Goal: Task Accomplishment & Management: Manage account settings

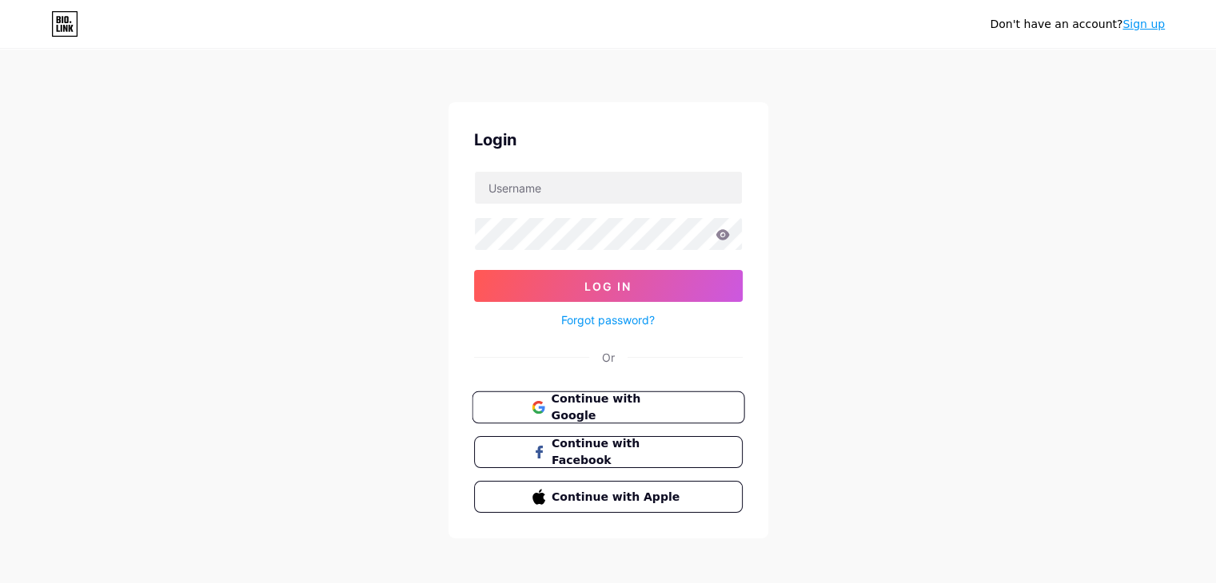
click at [617, 404] on span "Continue with Google" at bounding box center [617, 408] width 133 height 34
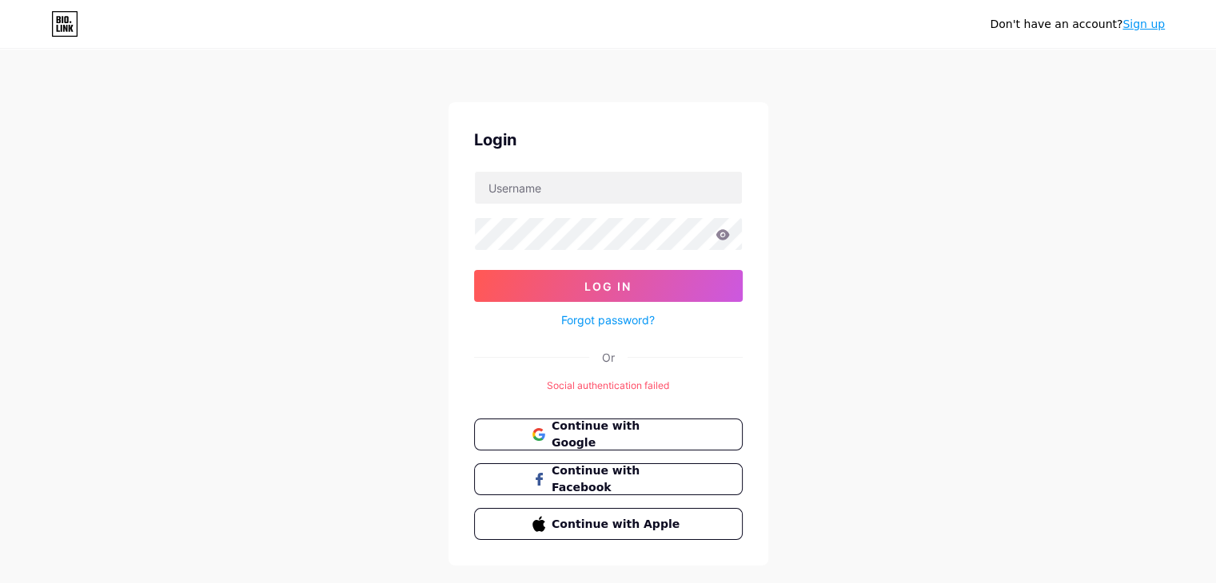
click at [1142, 22] on link "Sign up" at bounding box center [1143, 24] width 42 height 13
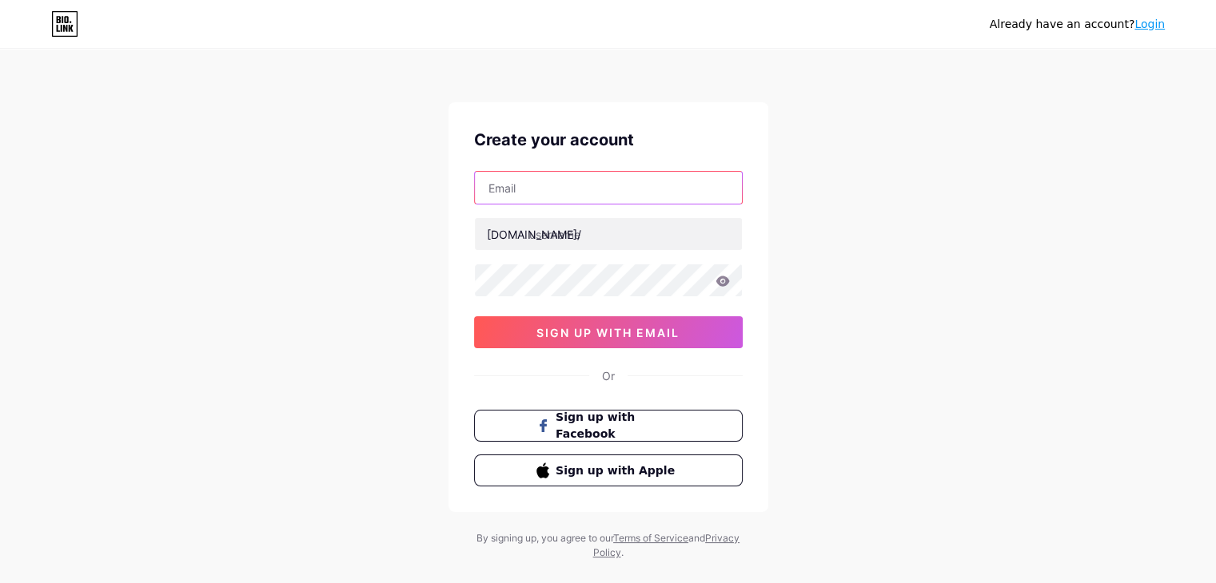
click at [553, 192] on input "text" at bounding box center [608, 188] width 267 height 32
type input "thekokokingus@gmail.com"
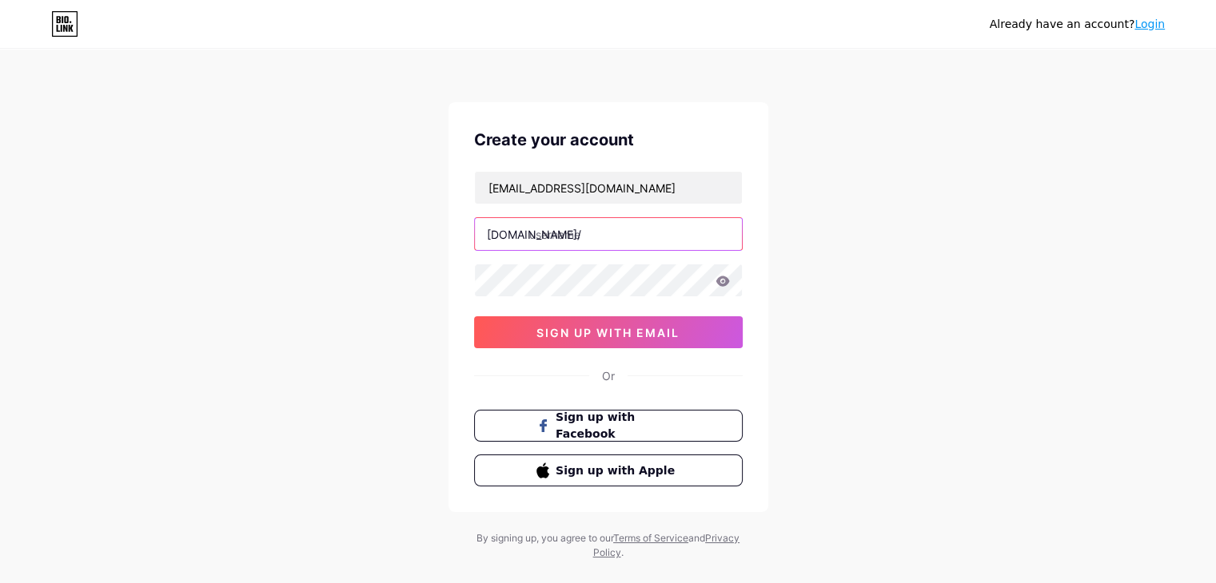
click at [602, 231] on input "text" at bounding box center [608, 234] width 267 height 32
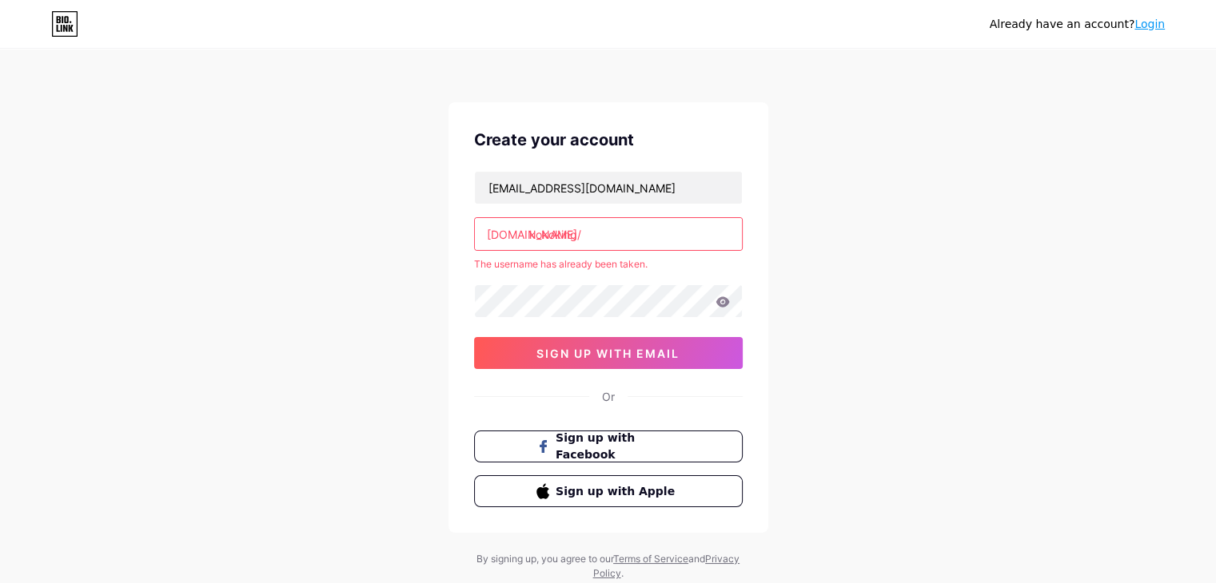
click at [527, 235] on div "bio.link/" at bounding box center [534, 234] width 94 height 17
click at [530, 232] on input "kokoking" at bounding box center [608, 234] width 267 height 32
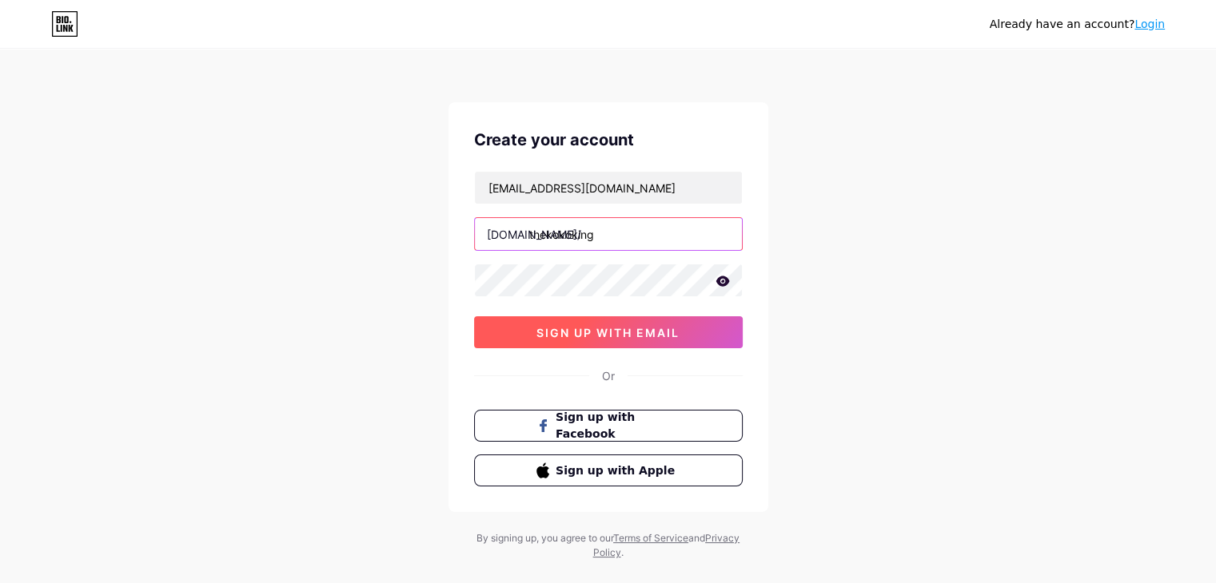
type input "thekokoking"
click at [595, 329] on span "sign up with email" at bounding box center [607, 333] width 143 height 14
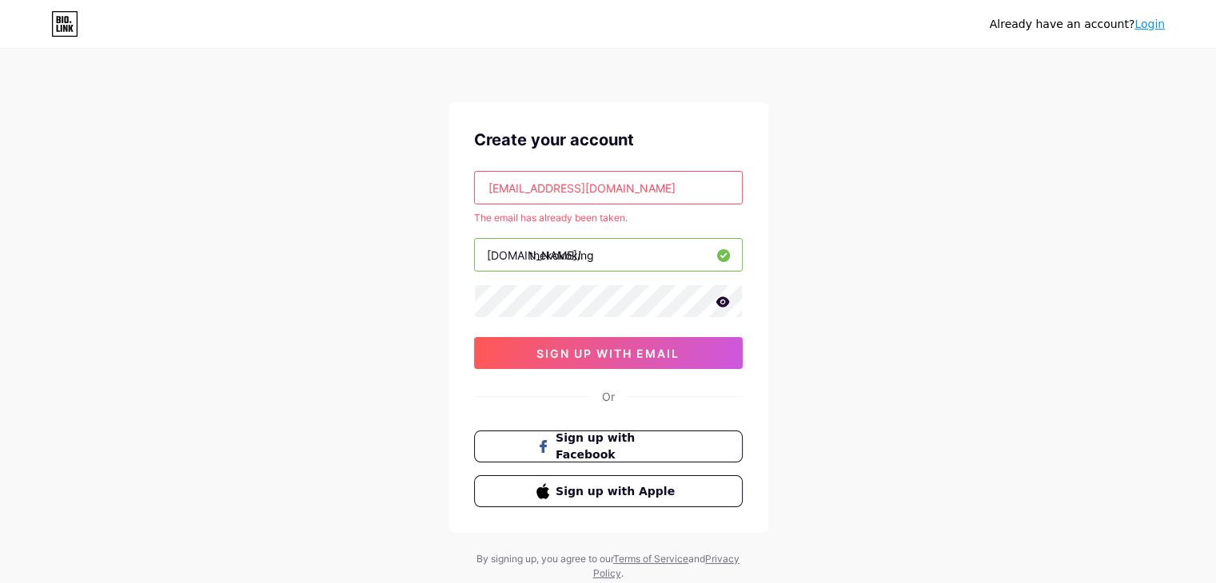
click at [1146, 26] on link "Login" at bounding box center [1149, 24] width 30 height 13
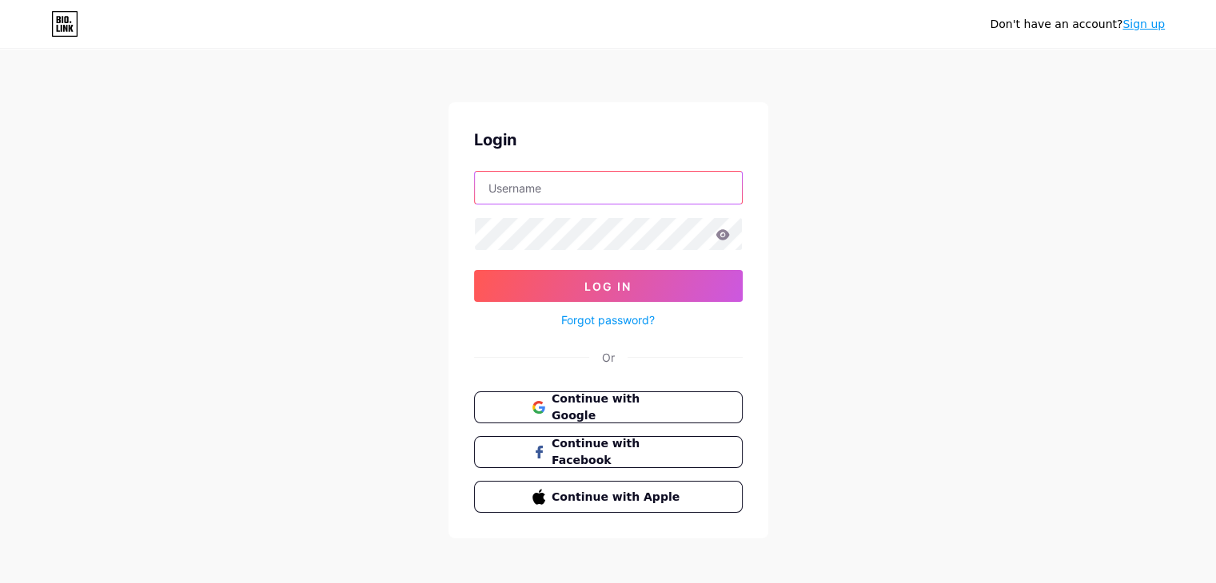
type input "[EMAIL_ADDRESS][DOMAIN_NAME]"
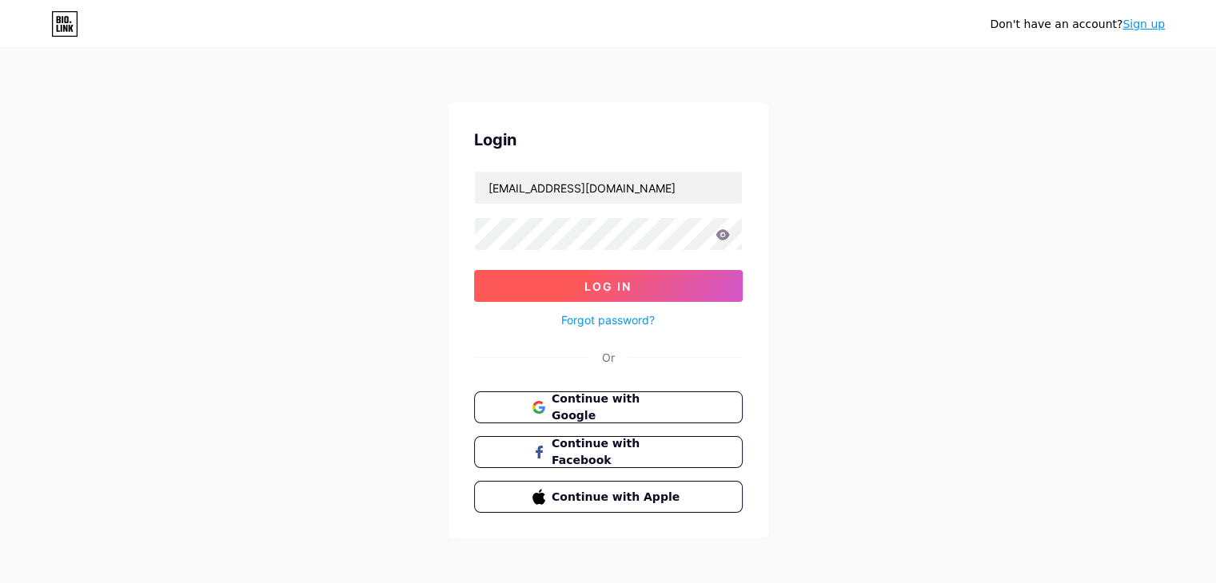
click at [595, 280] on span "Log In" at bounding box center [607, 287] width 47 height 14
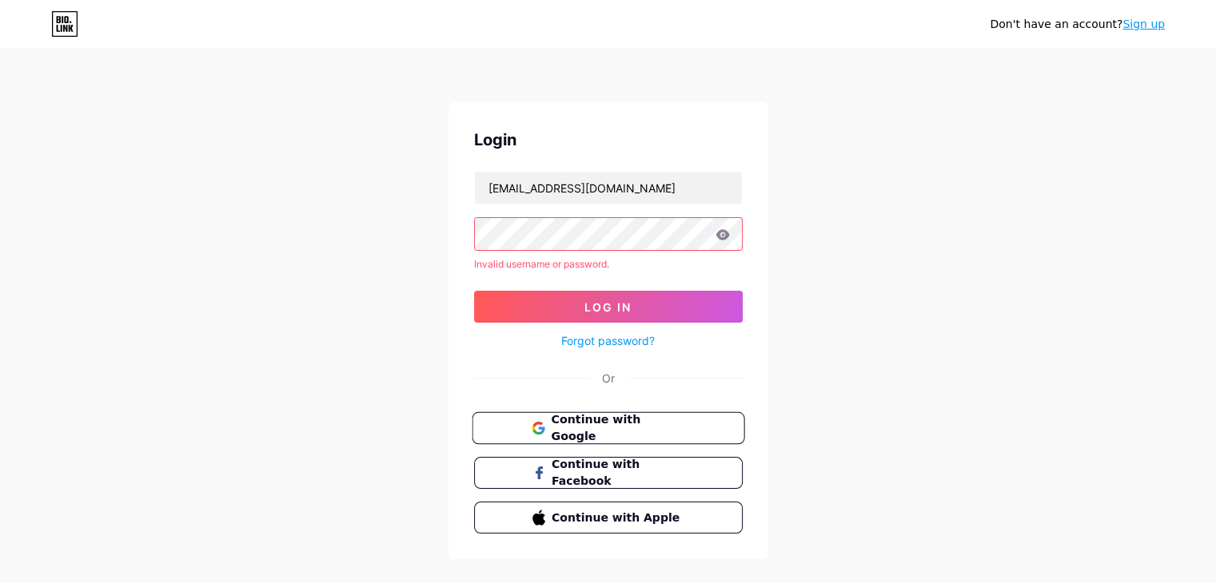
click at [625, 428] on span "Continue with Google" at bounding box center [617, 429] width 133 height 34
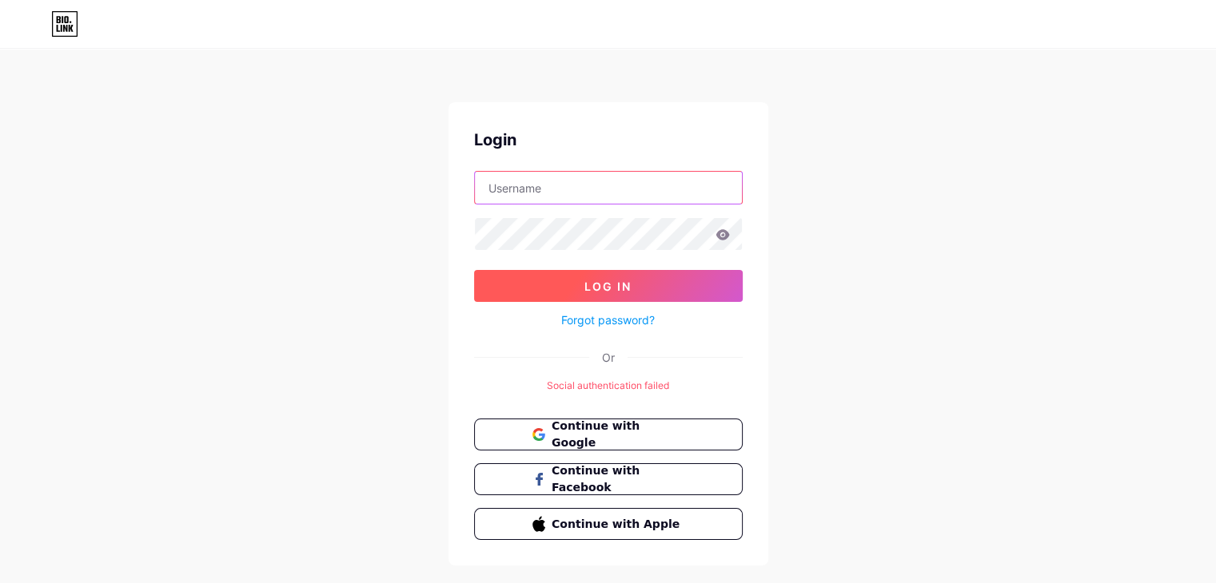
type input "[EMAIL_ADDRESS][DOMAIN_NAME]"
click at [617, 282] on span "Log In" at bounding box center [607, 287] width 47 height 14
